Goal: Information Seeking & Learning: Learn about a topic

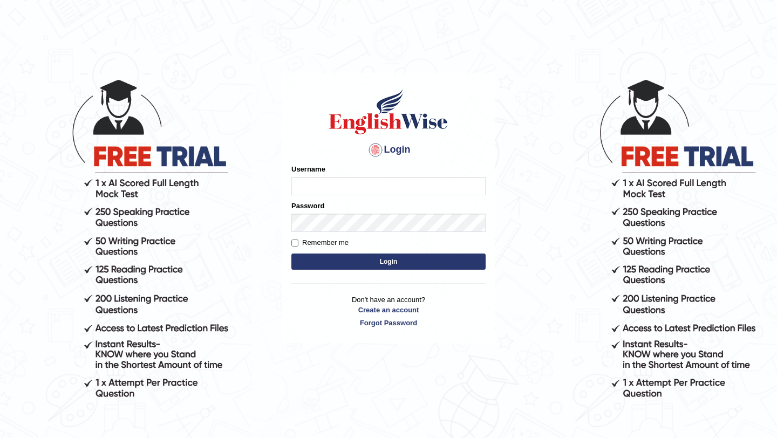
type input "Majuri123"
click at [381, 265] on button "Login" at bounding box center [388, 261] width 194 height 16
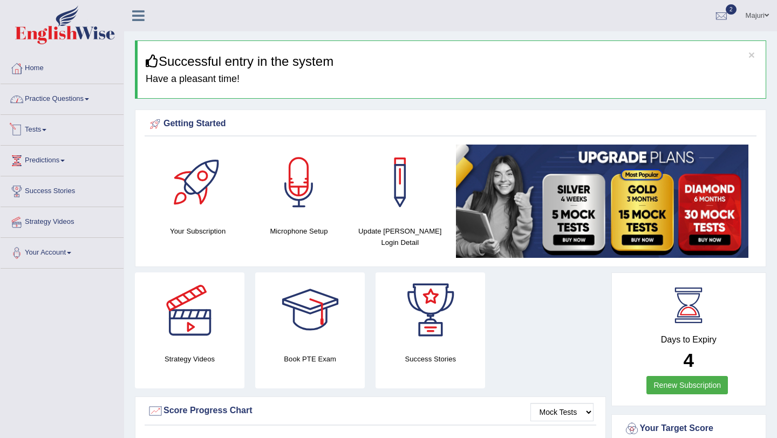
click at [60, 97] on link "Practice Questions" at bounding box center [62, 97] width 123 height 27
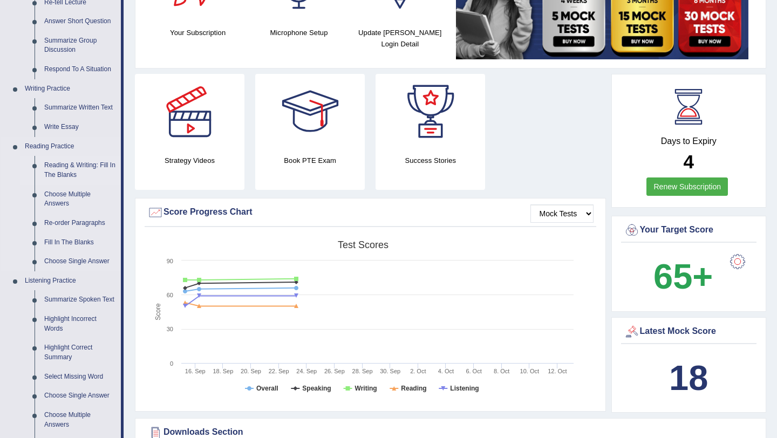
scroll to position [229, 0]
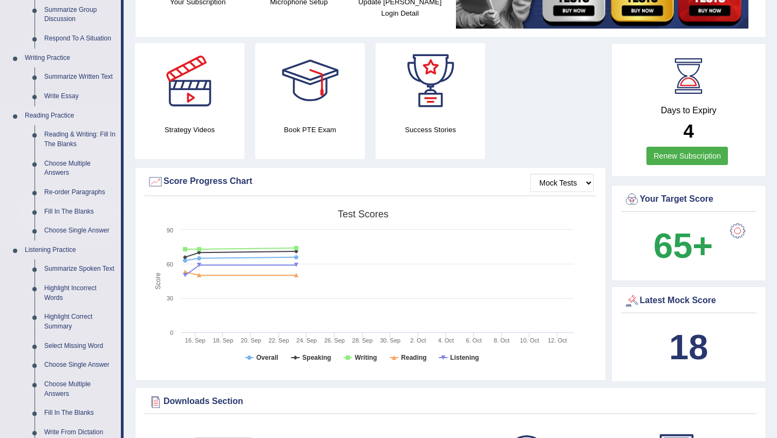
click at [64, 215] on link "Fill In The Blanks" at bounding box center [79, 211] width 81 height 19
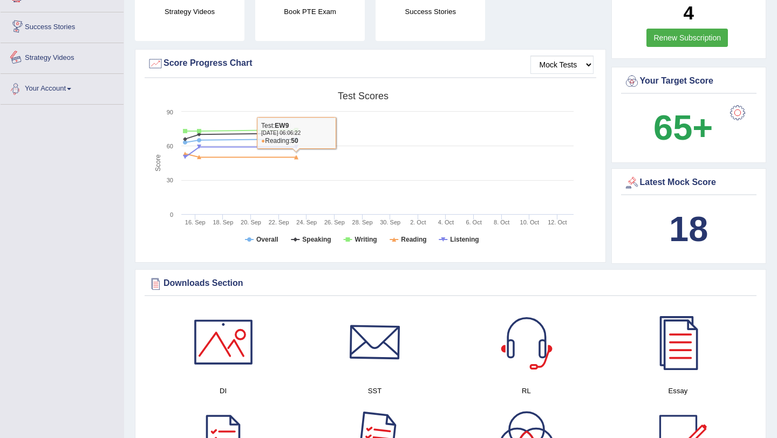
scroll to position [413, 0]
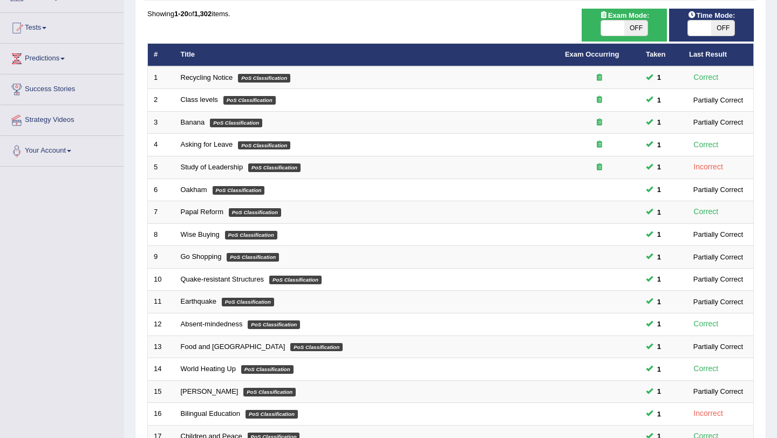
scroll to position [276, 0]
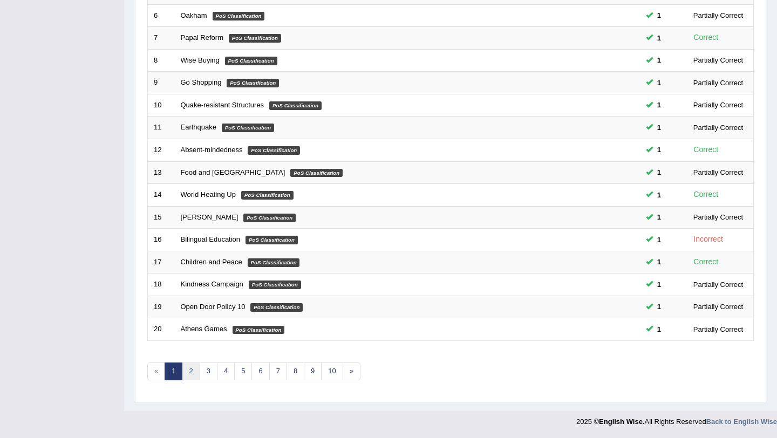
click at [192, 371] on link "2" at bounding box center [191, 371] width 18 height 18
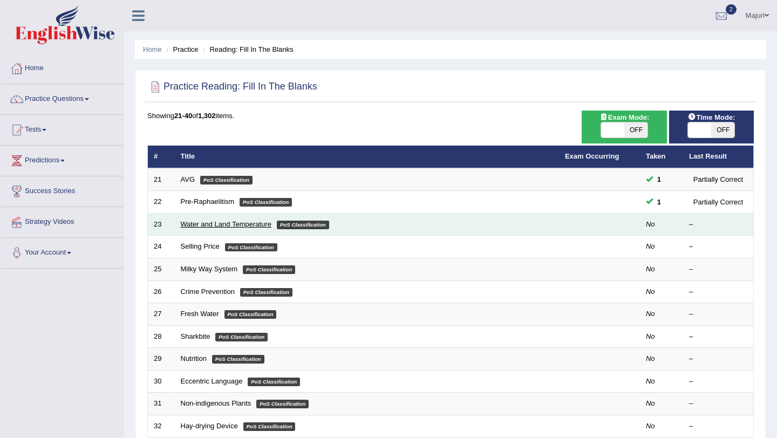
click at [198, 225] on link "Water and Land Temperature" at bounding box center [226, 224] width 91 height 8
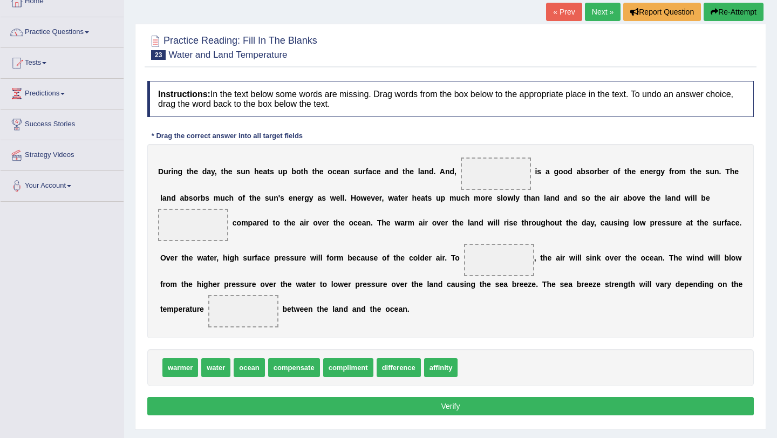
scroll to position [68, 0]
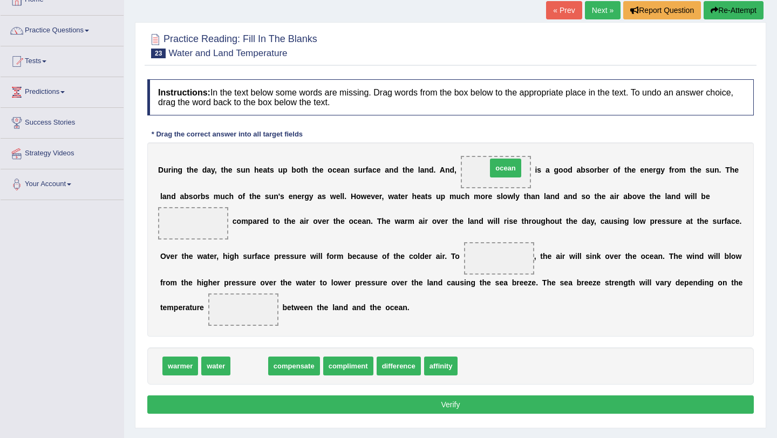
drag, startPoint x: 244, startPoint y: 369, endPoint x: 500, endPoint y: 167, distance: 326.4
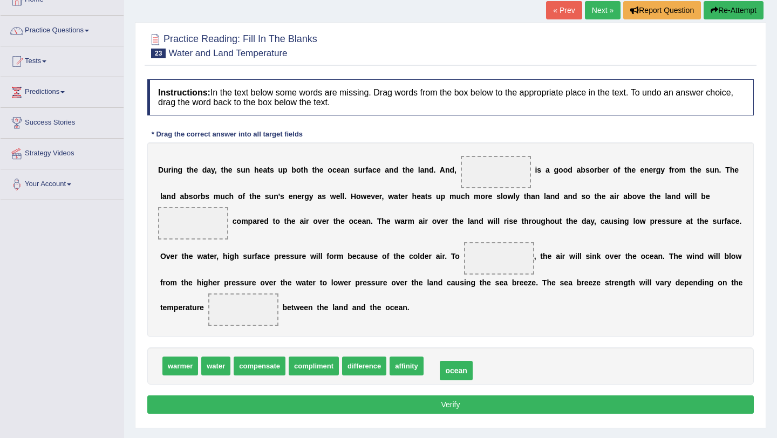
drag, startPoint x: 498, startPoint y: 169, endPoint x: 459, endPoint y: 368, distance: 202.2
drag, startPoint x: 217, startPoint y: 366, endPoint x: 497, endPoint y: 165, distance: 344.3
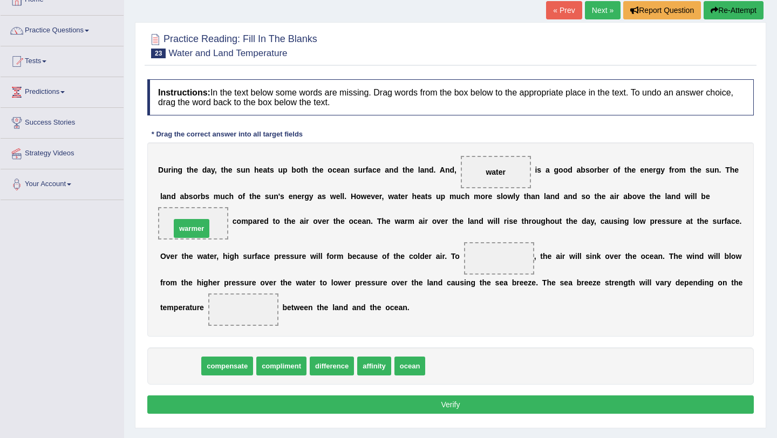
drag, startPoint x: 173, startPoint y: 369, endPoint x: 184, endPoint y: 231, distance: 138.0
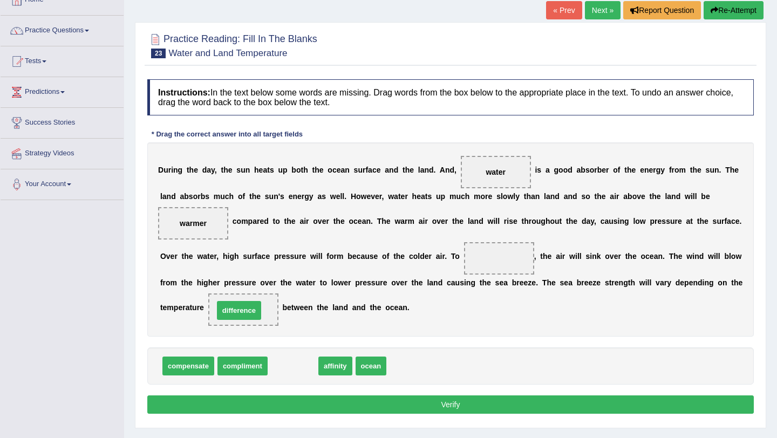
drag, startPoint x: 293, startPoint y: 367, endPoint x: 239, endPoint y: 312, distance: 77.4
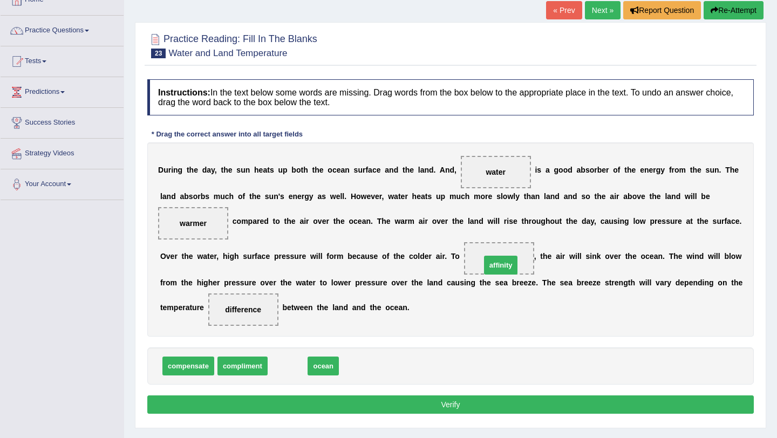
drag, startPoint x: 290, startPoint y: 366, endPoint x: 503, endPoint y: 265, distance: 235.7
click at [458, 406] on button "Verify" at bounding box center [450, 404] width 606 height 18
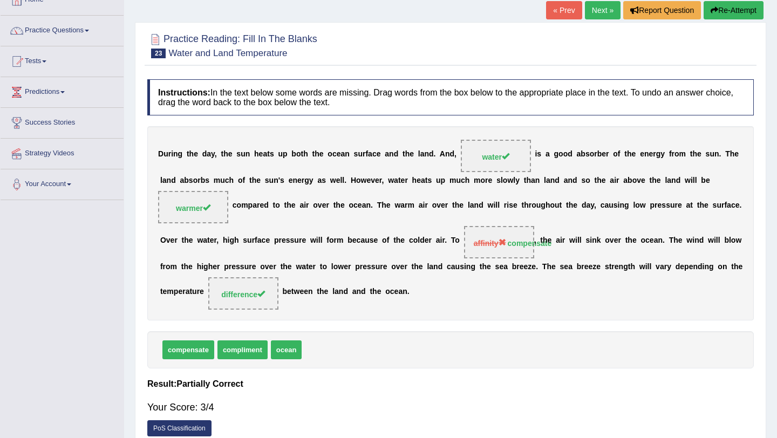
click at [601, 10] on link "Next »" at bounding box center [603, 10] width 36 height 18
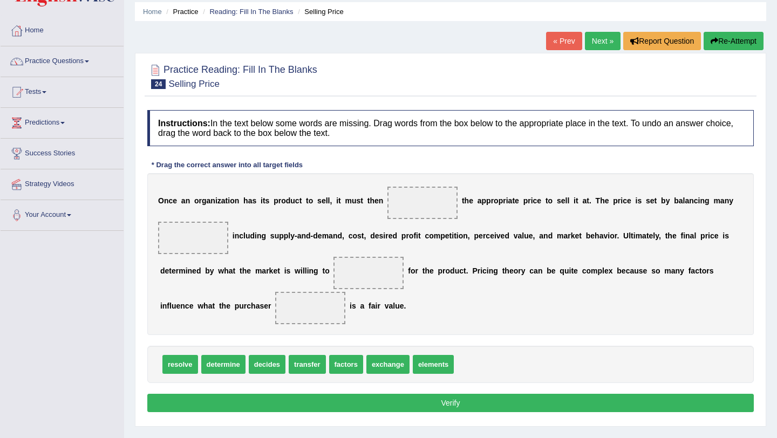
scroll to position [40, 0]
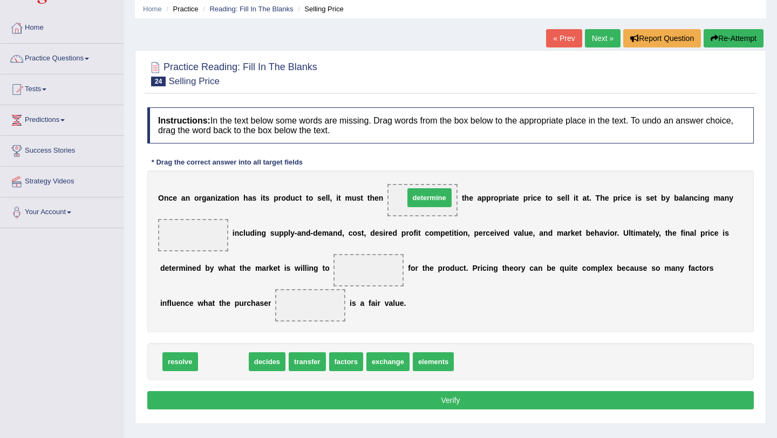
drag, startPoint x: 221, startPoint y: 364, endPoint x: 427, endPoint y: 200, distance: 263.3
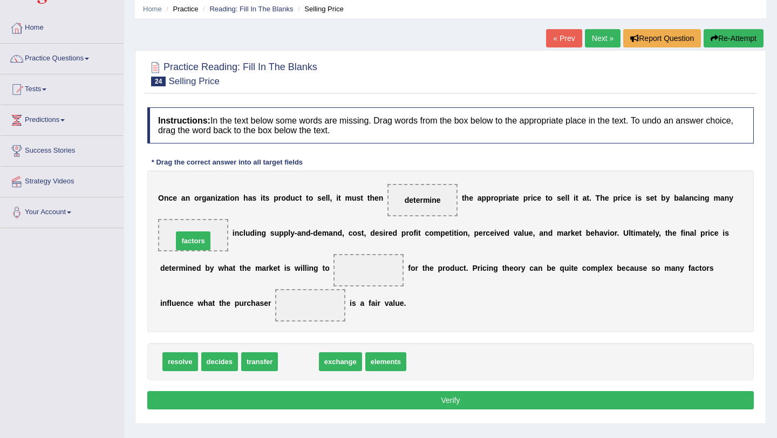
drag, startPoint x: 299, startPoint y: 364, endPoint x: 195, endPoint y: 243, distance: 159.8
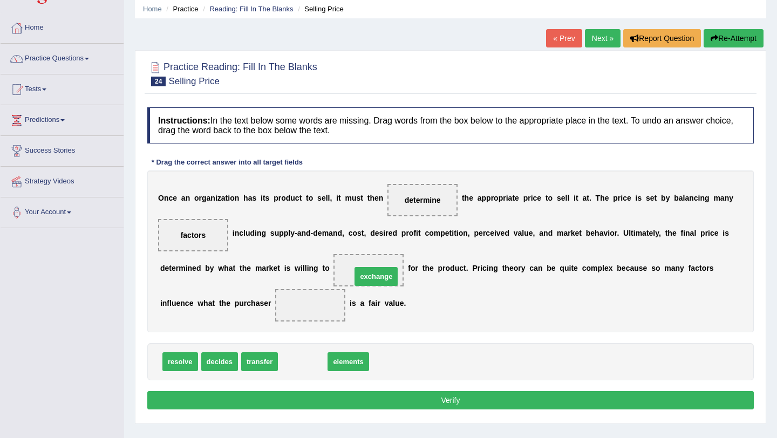
drag, startPoint x: 298, startPoint y: 360, endPoint x: 371, endPoint y: 275, distance: 112.4
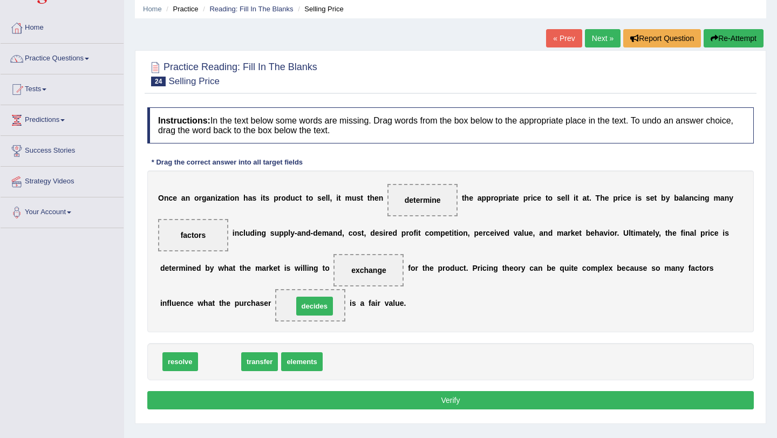
drag, startPoint x: 216, startPoint y: 363, endPoint x: 311, endPoint y: 307, distance: 110.0
click at [407, 400] on button "Verify" at bounding box center [450, 400] width 606 height 18
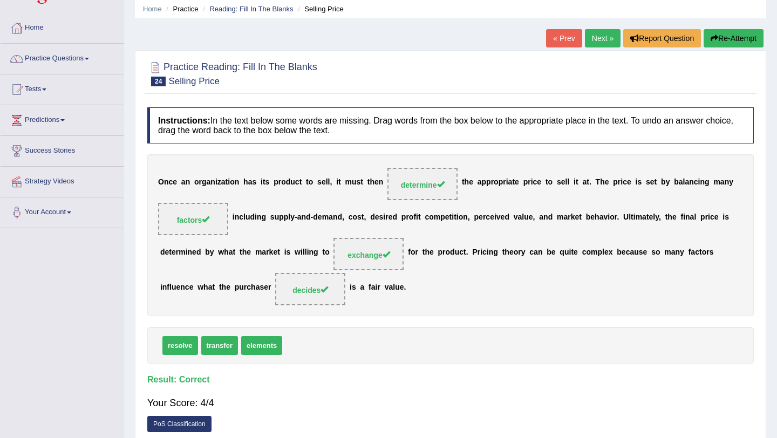
click at [599, 40] on link "Next »" at bounding box center [603, 38] width 36 height 18
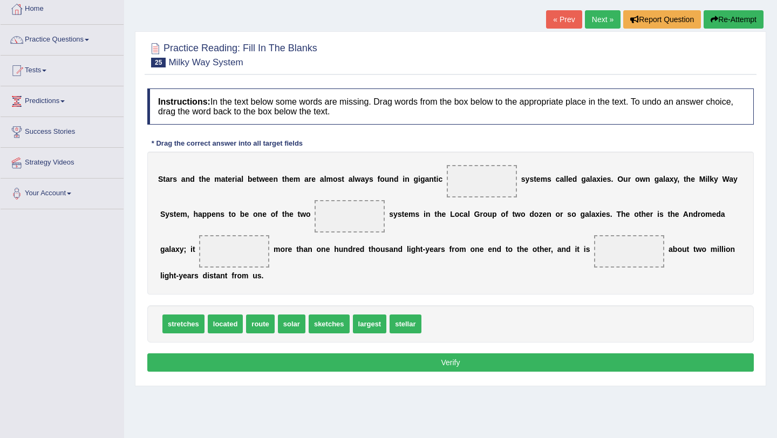
scroll to position [60, 0]
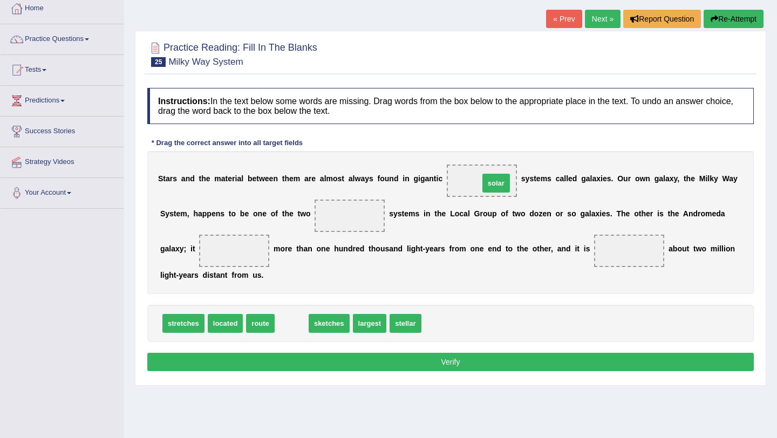
drag, startPoint x: 290, startPoint y: 326, endPoint x: 491, endPoint y: 186, distance: 244.9
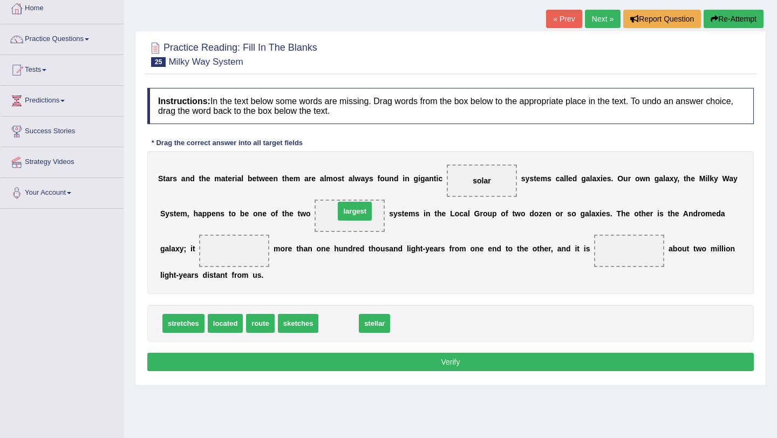
drag, startPoint x: 343, startPoint y: 324, endPoint x: 359, endPoint y: 217, distance: 107.5
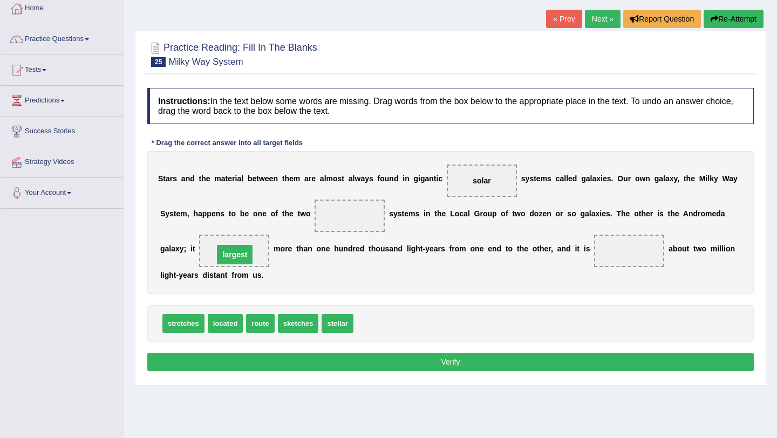
drag, startPoint x: 359, startPoint y: 217, endPoint x: 244, endPoint y: 256, distance: 121.3
drag, startPoint x: 479, startPoint y: 186, endPoint x: 445, endPoint y: 248, distance: 70.5
click at [447, 247] on div "S t a r s a n d t h e m a t e r i a l b e t w e e n t h e m a r e a l m o s t a…" at bounding box center [450, 222] width 606 height 143
drag, startPoint x: 484, startPoint y: 182, endPoint x: 432, endPoint y: 307, distance: 135.9
drag, startPoint x: 371, startPoint y: 325, endPoint x: 474, endPoint y: 179, distance: 178.9
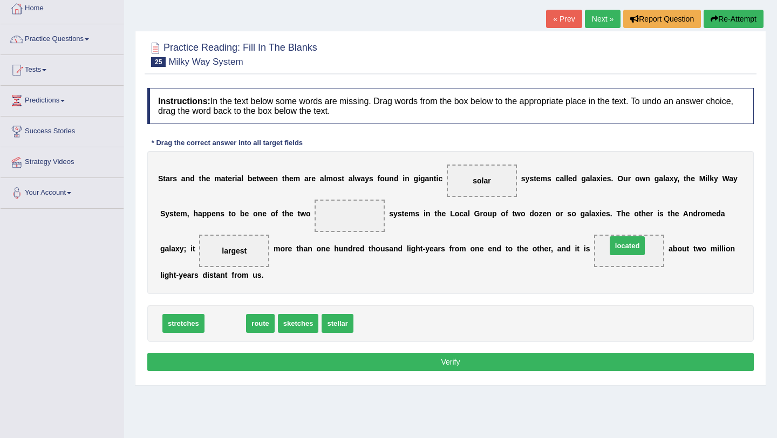
drag, startPoint x: 227, startPoint y: 330, endPoint x: 630, endPoint y: 256, distance: 409.6
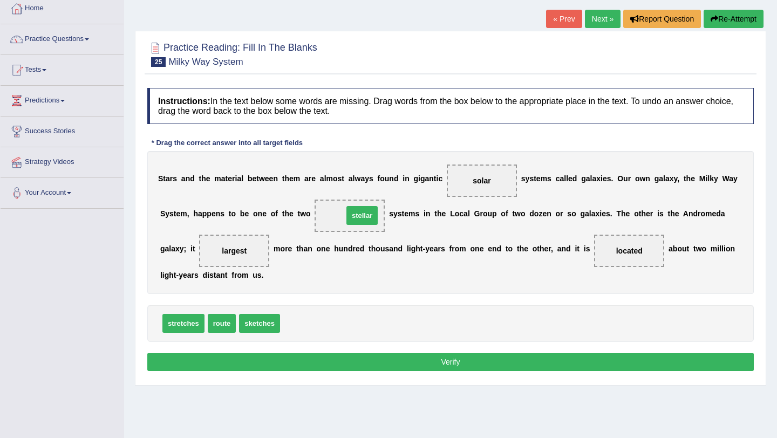
drag, startPoint x: 293, startPoint y: 327, endPoint x: 357, endPoint y: 220, distance: 125.0
click at [461, 363] on button "Verify" at bounding box center [450, 362] width 606 height 18
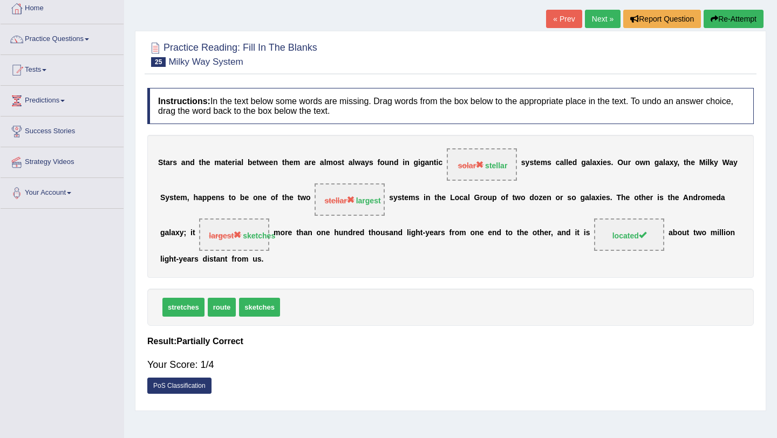
click at [592, 21] on link "Next »" at bounding box center [603, 19] width 36 height 18
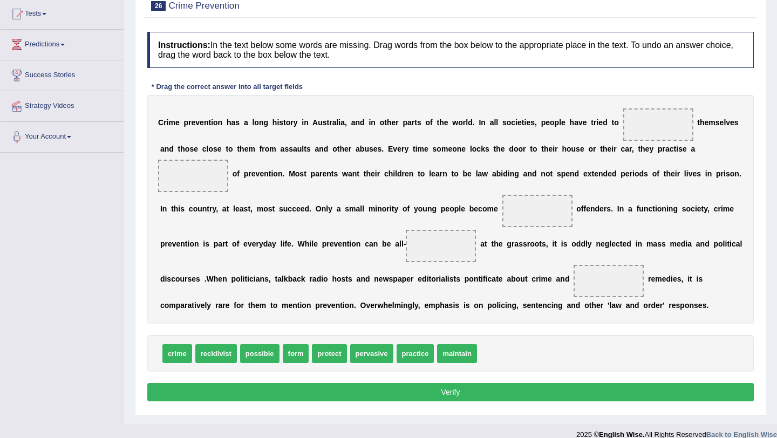
scroll to position [127, 0]
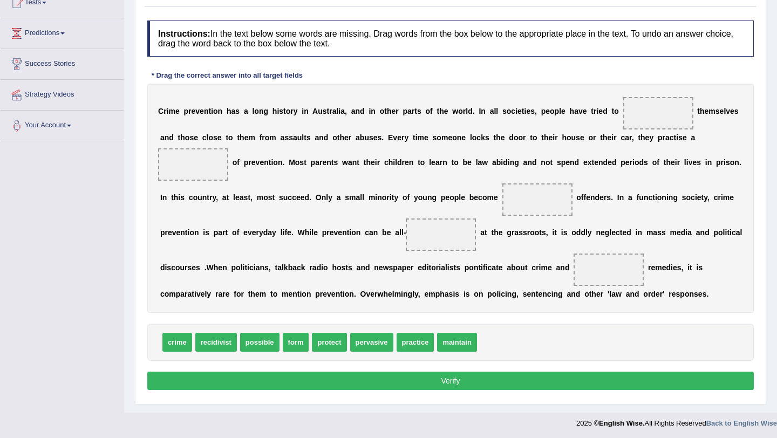
click at [373, 259] on div "C r i m e p r e v e n t i o n h a s a l o n g h i s t o r y i n A u s t r a l i…" at bounding box center [450, 198] width 606 height 229
